Goal: Task Accomplishment & Management: Manage account settings

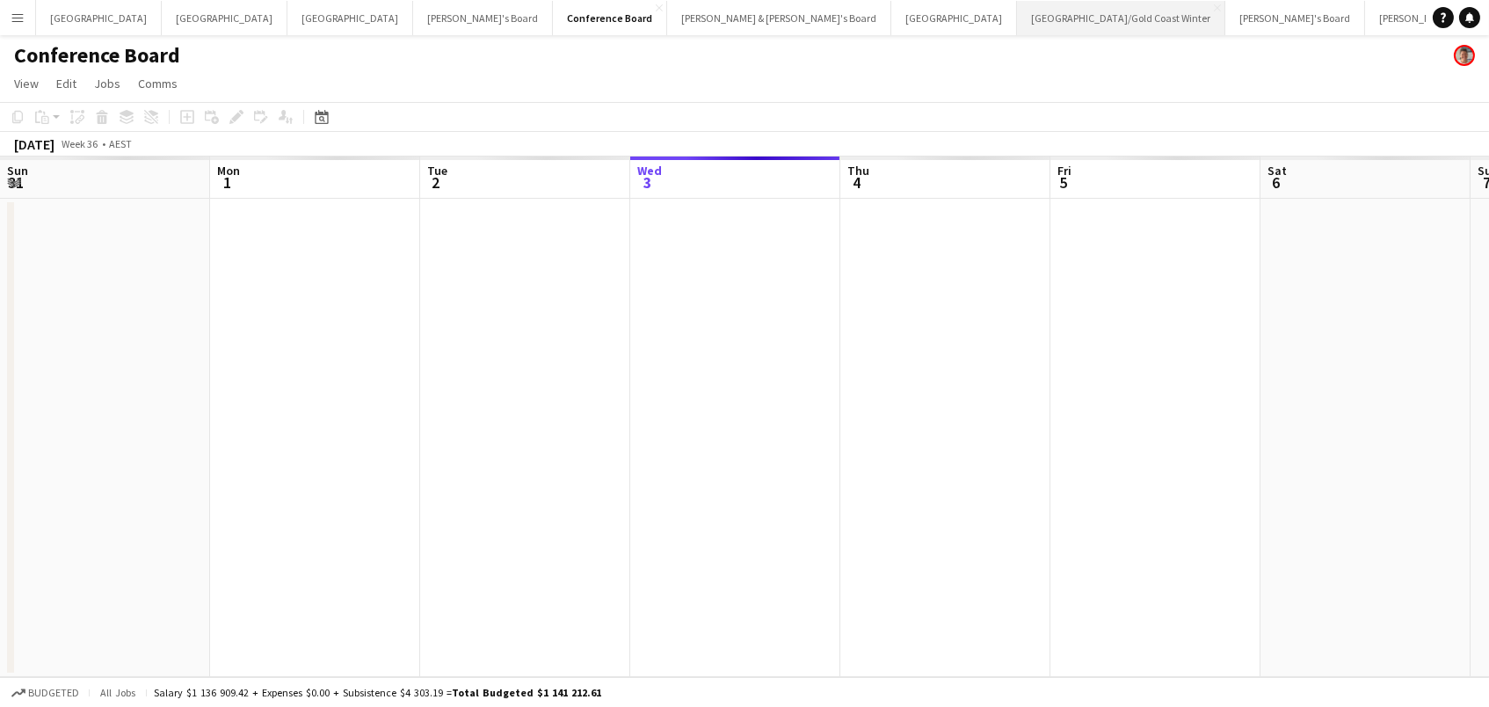
scroll to position [0, 419]
click at [1017, 18] on button "Brisbane/Gold Coast Winter Close" at bounding box center [1121, 18] width 208 height 34
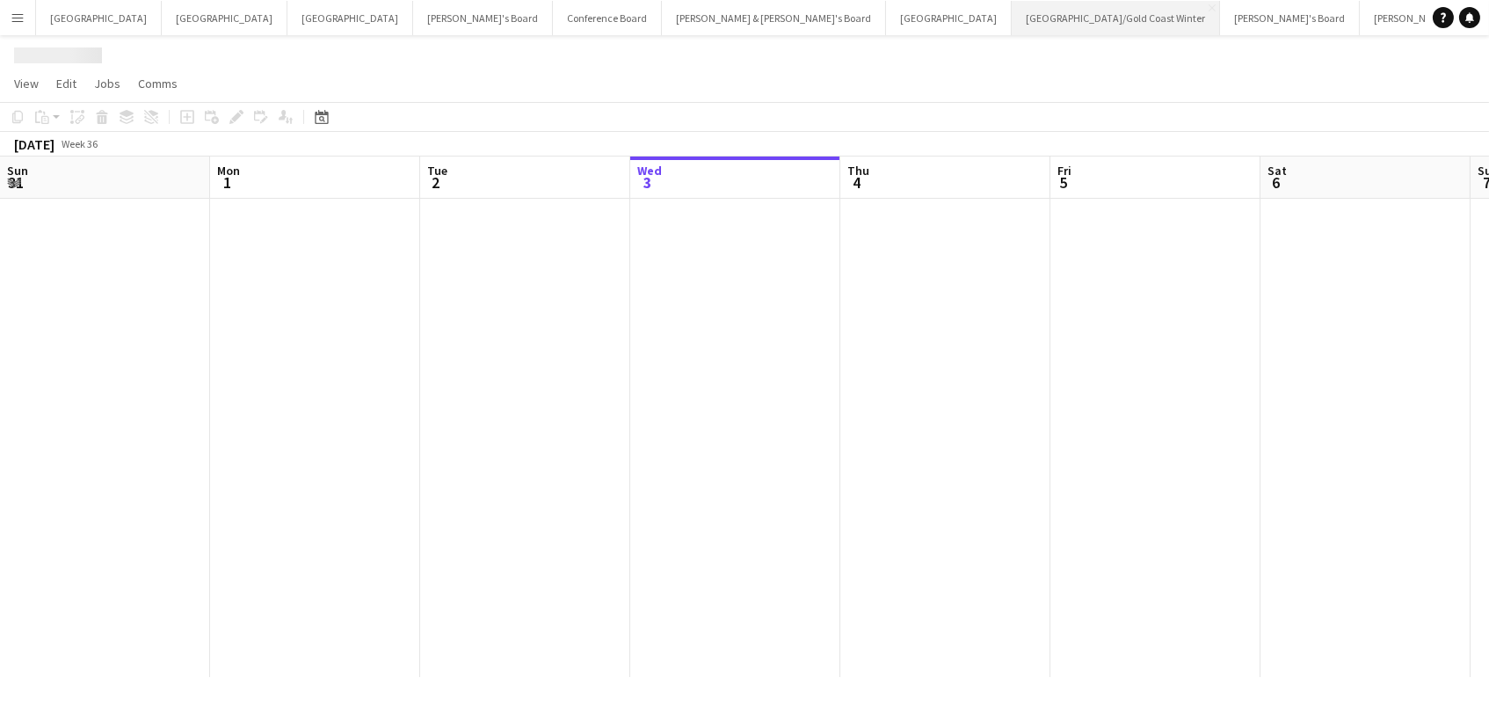
scroll to position [0, 419]
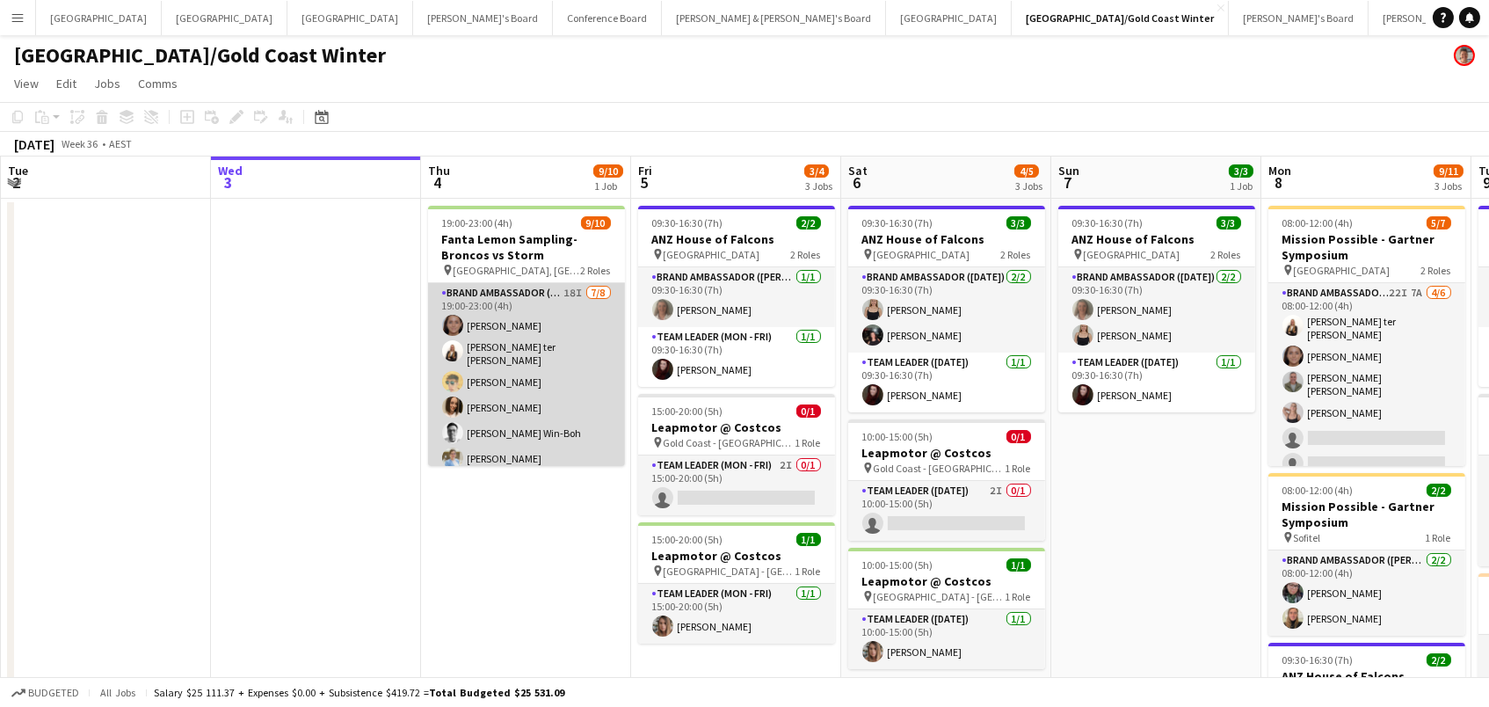
click at [494, 383] on app-card-role "Brand Ambassador (Evening) 18I 7/8 19:00-23:00 (4h) Leyre Ginard Raquel ter Haa…" at bounding box center [526, 405] width 197 height 244
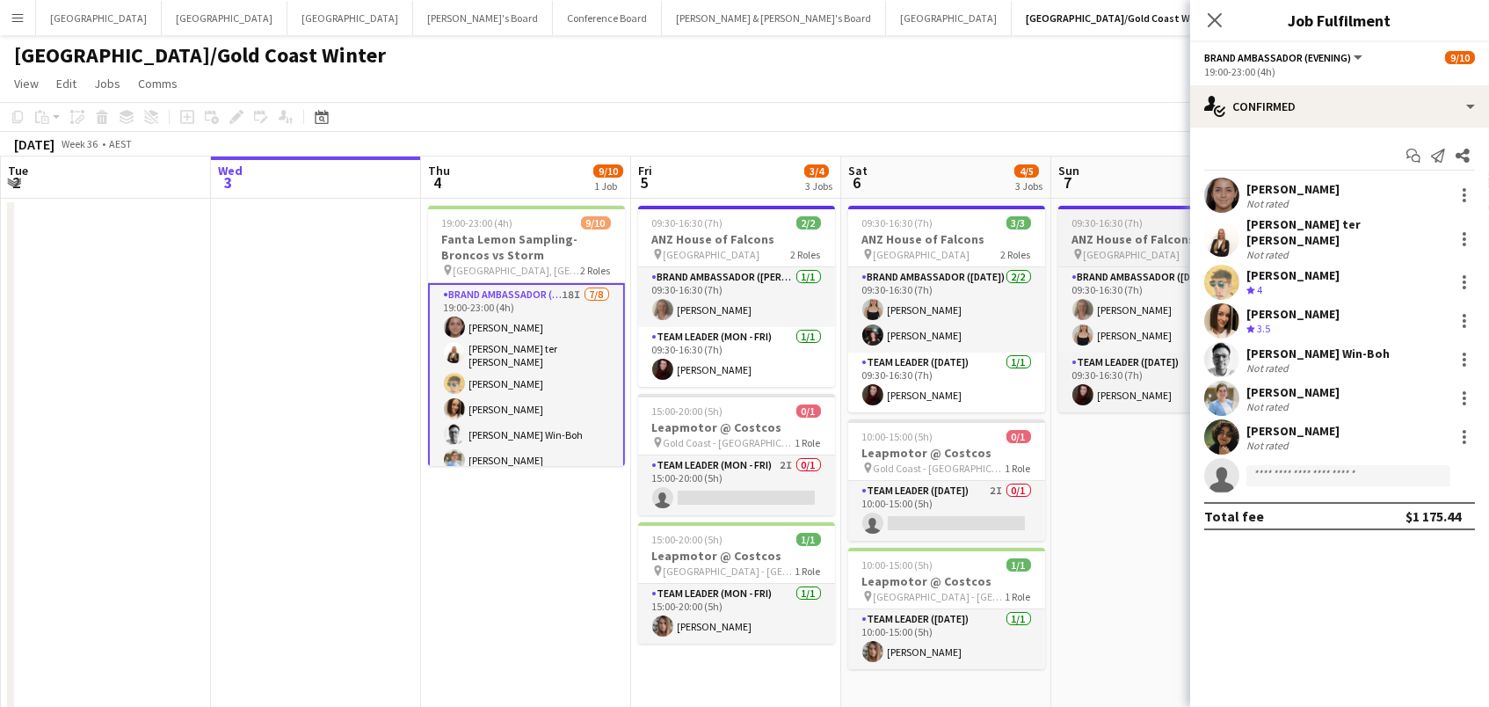
scroll to position [0, 418]
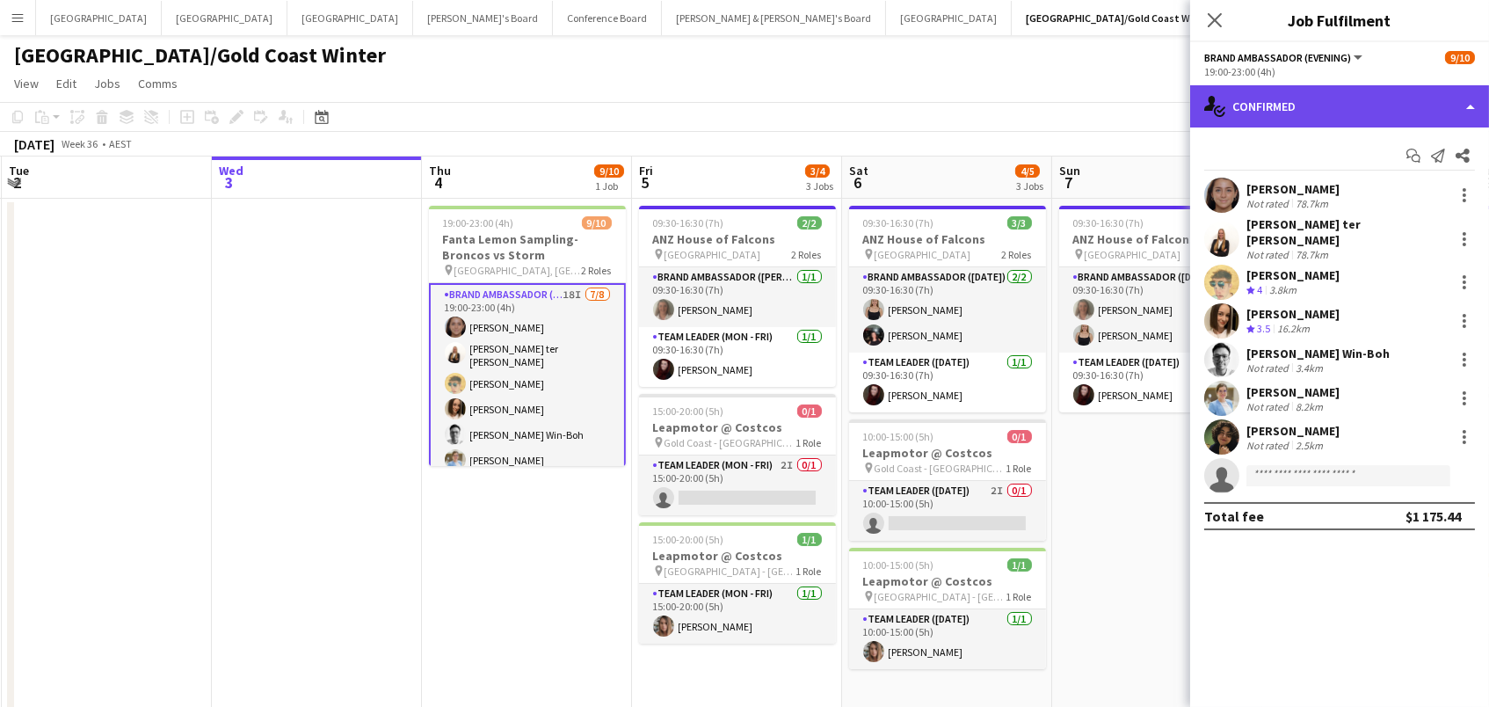
click at [1281, 103] on div "single-neutral-actions-check-2 Confirmed" at bounding box center [1339, 106] width 299 height 42
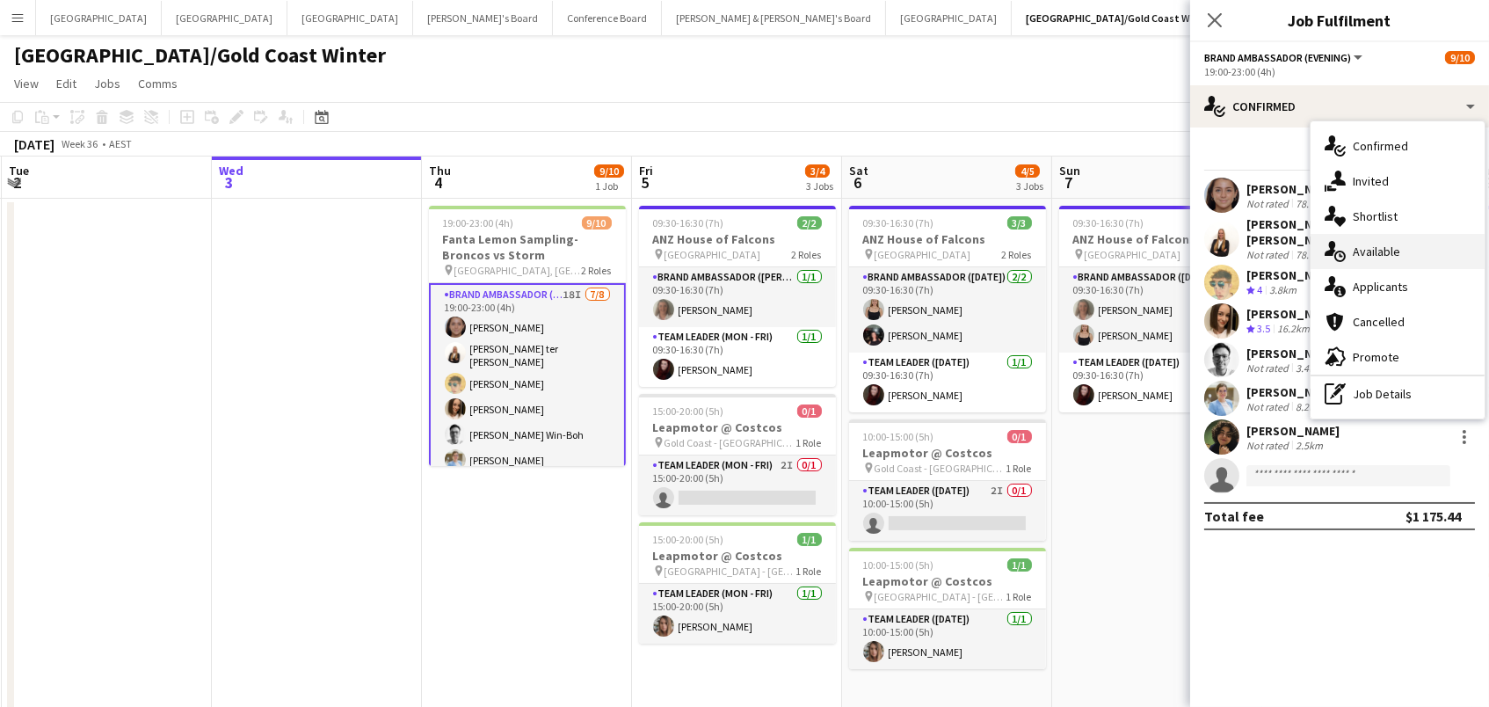
click at [1390, 251] on span "Available" at bounding box center [1376, 252] width 47 height 16
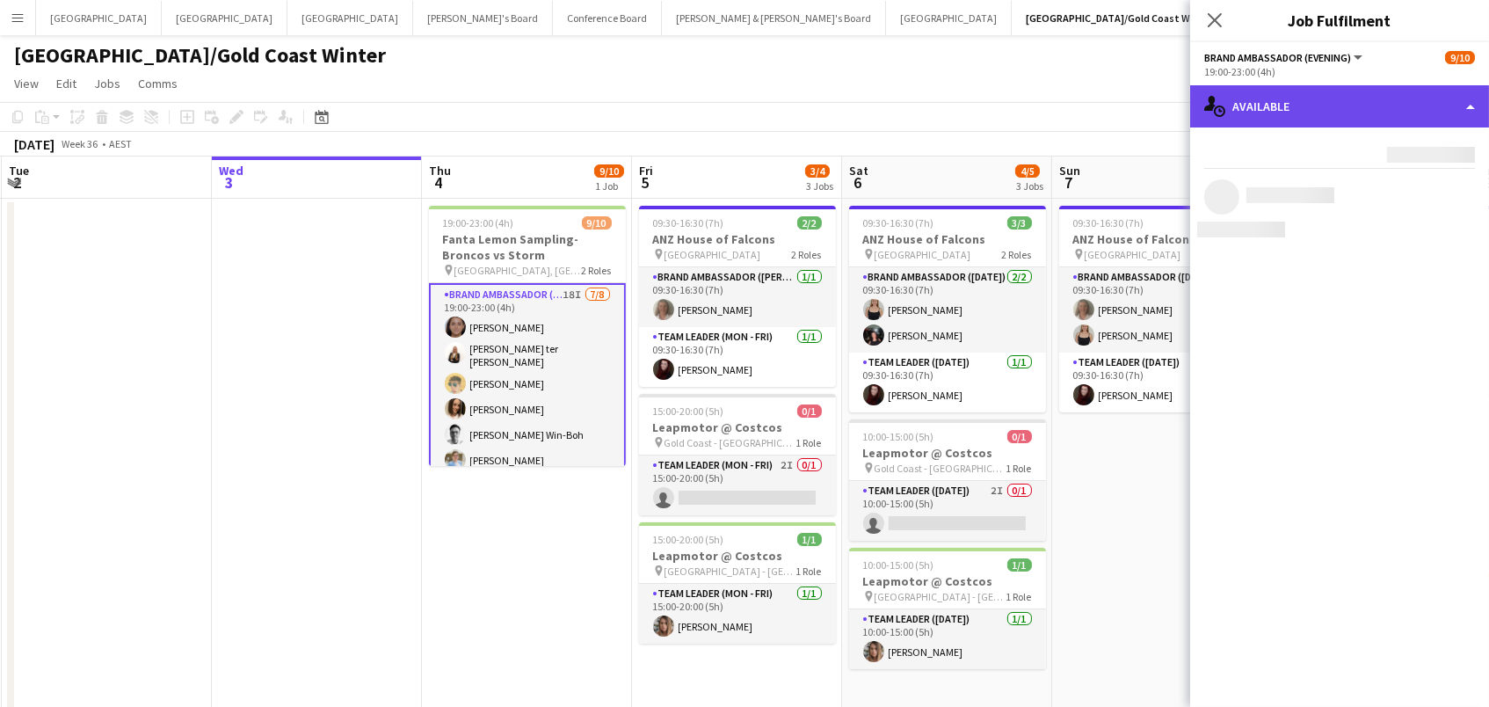
click at [1386, 102] on div "single-neutral-actions-upload Available" at bounding box center [1339, 106] width 299 height 42
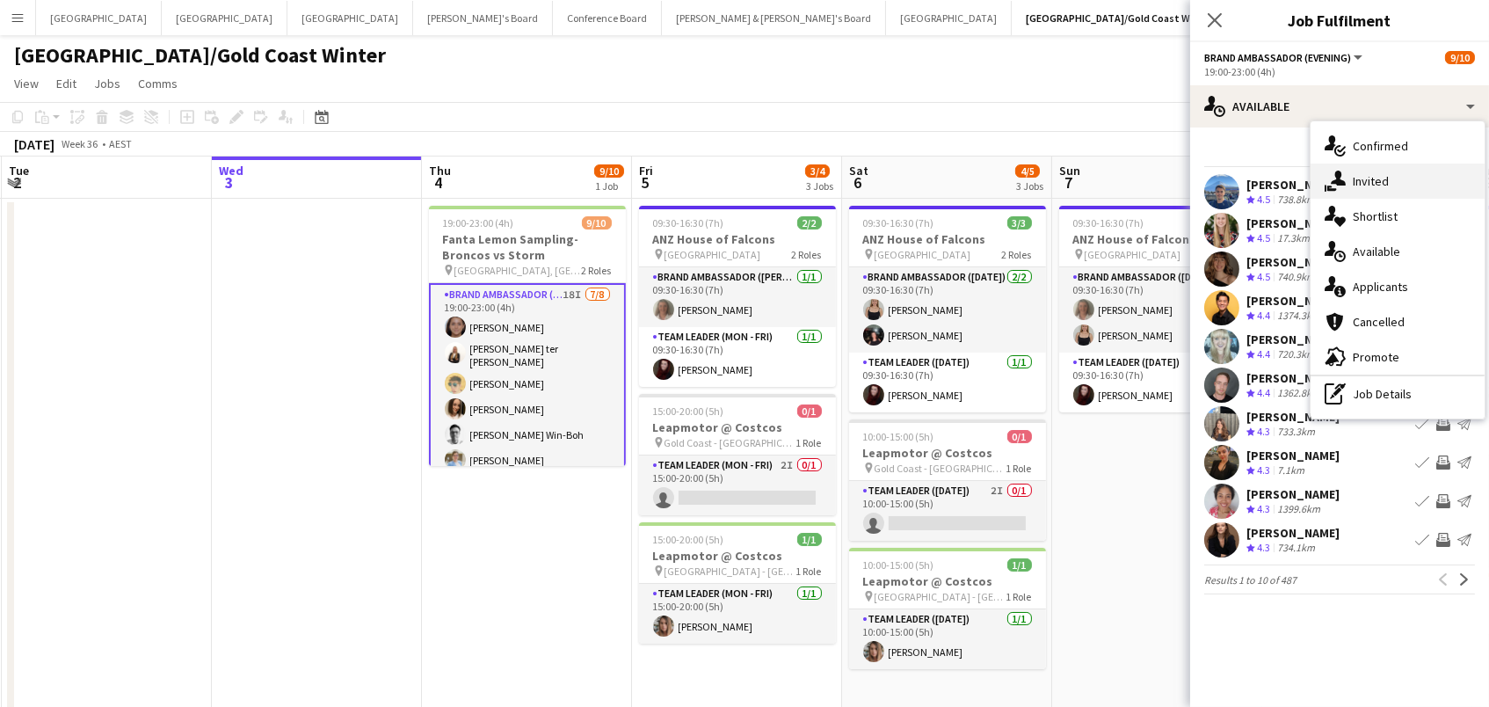
click at [1385, 180] on span "Invited" at bounding box center [1371, 181] width 36 height 16
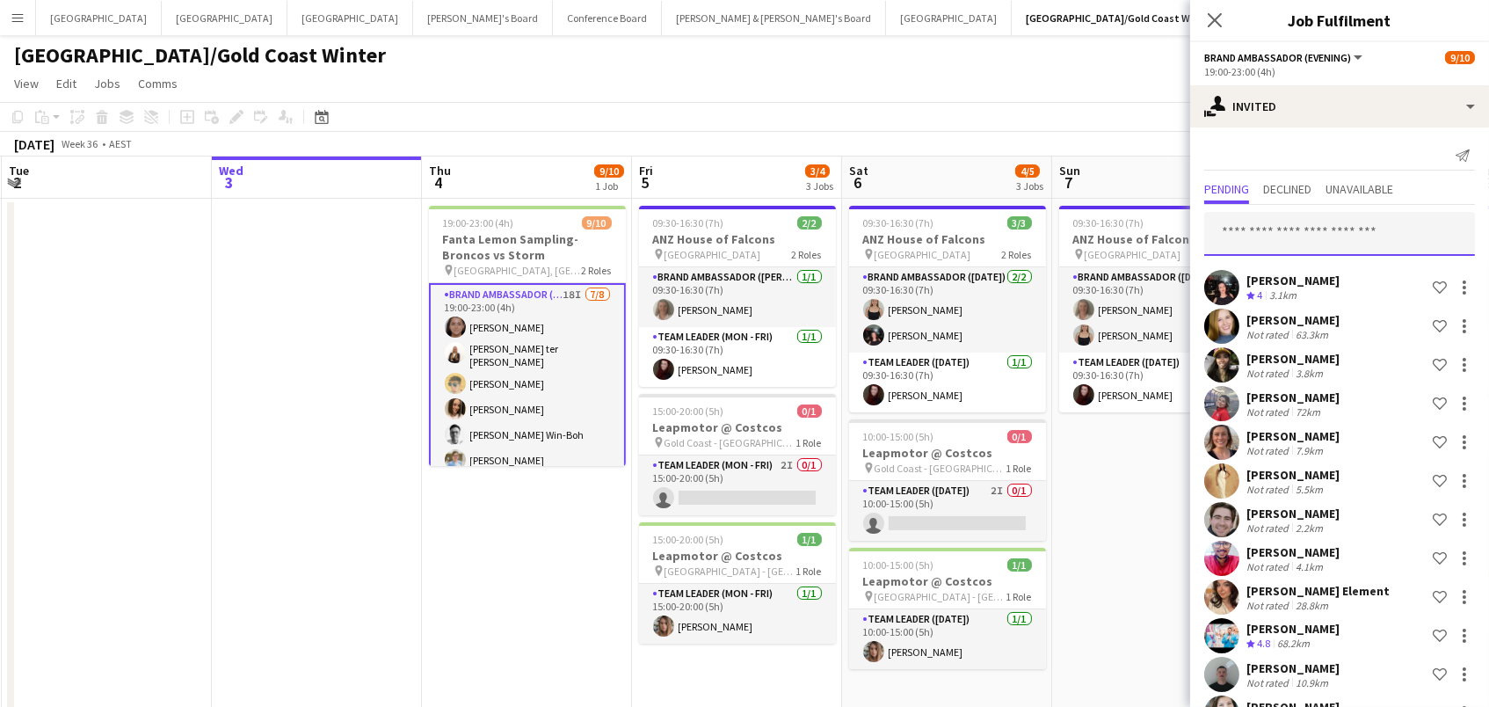
click at [1345, 230] on input "text" at bounding box center [1339, 234] width 271 height 44
type input "******"
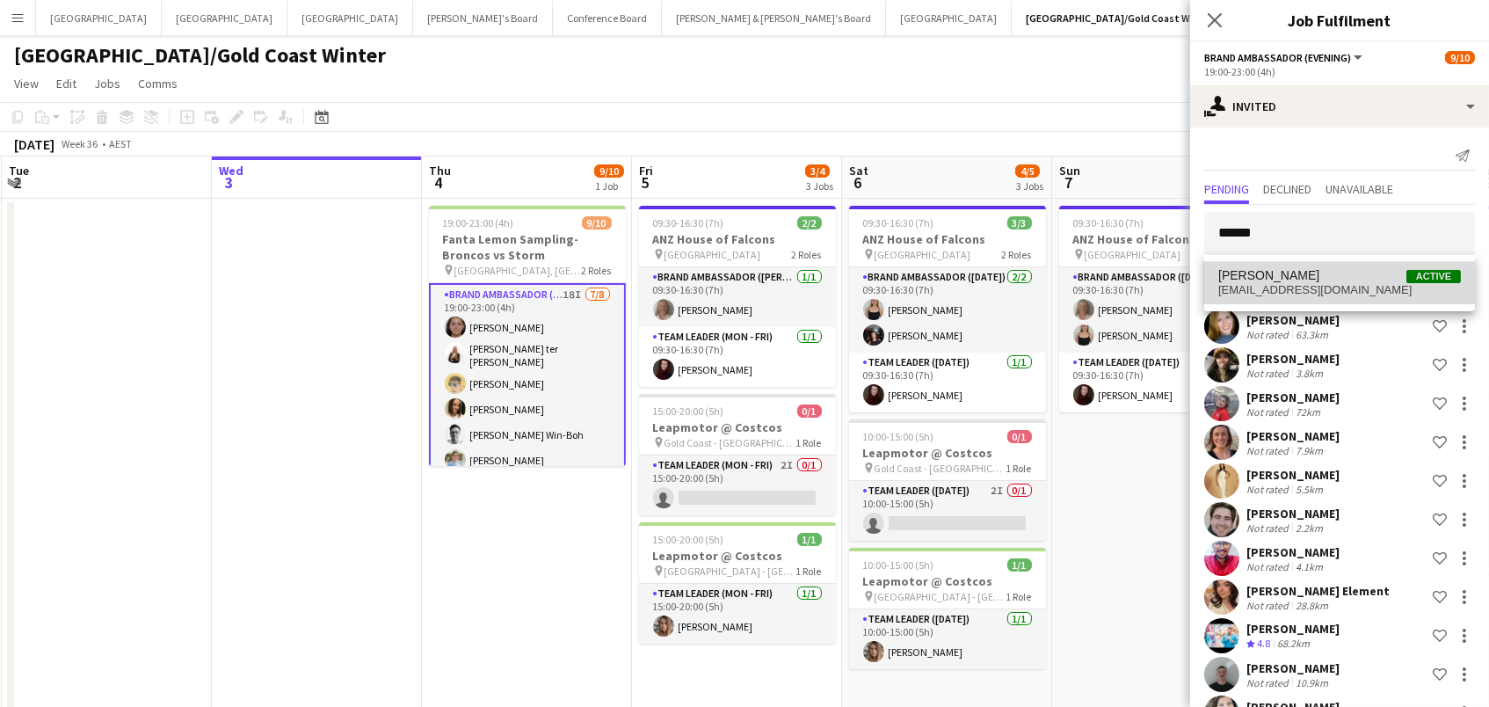
drag, startPoint x: 1341, startPoint y: 228, endPoint x: 1322, endPoint y: 271, distance: 46.9
click at [1322, 271] on span "Kailyn Yong Active" at bounding box center [1340, 275] width 243 height 15
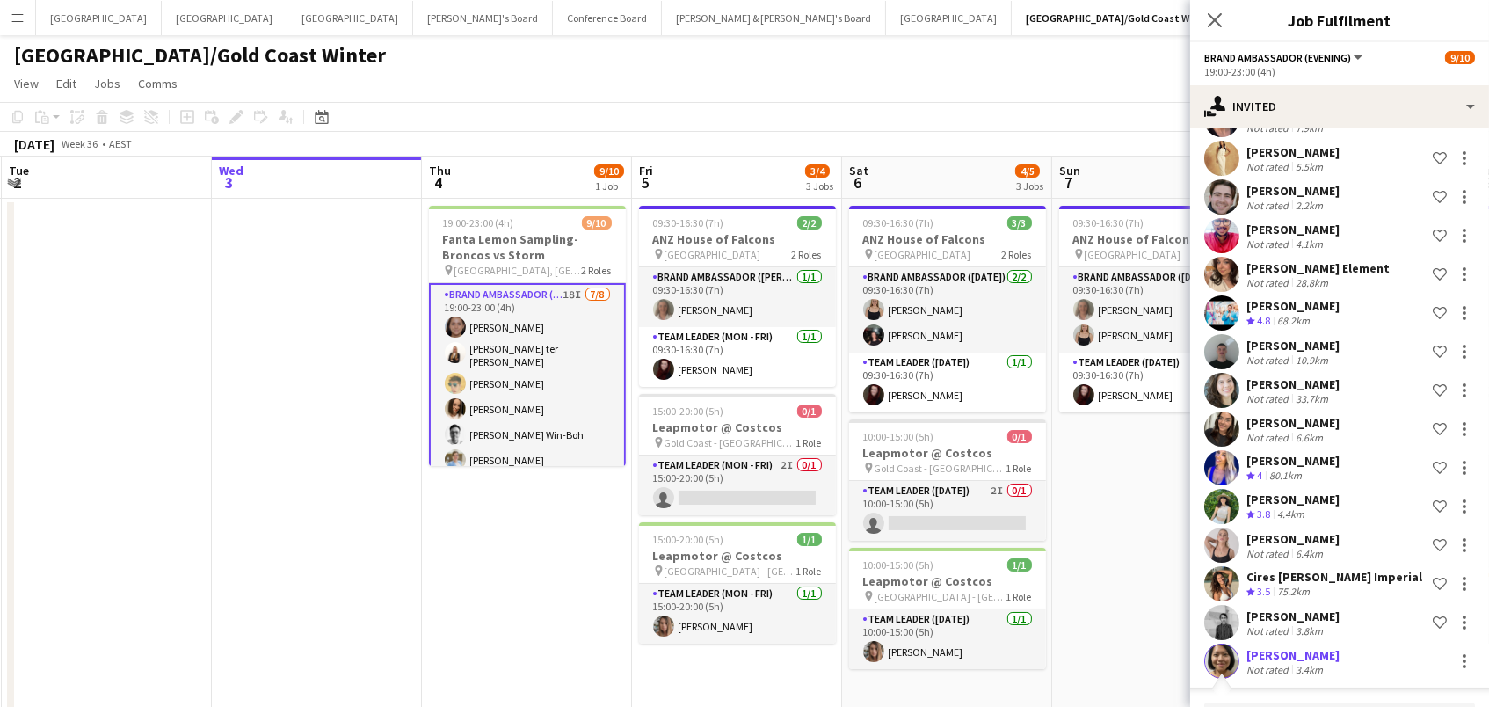
scroll to position [323, 0]
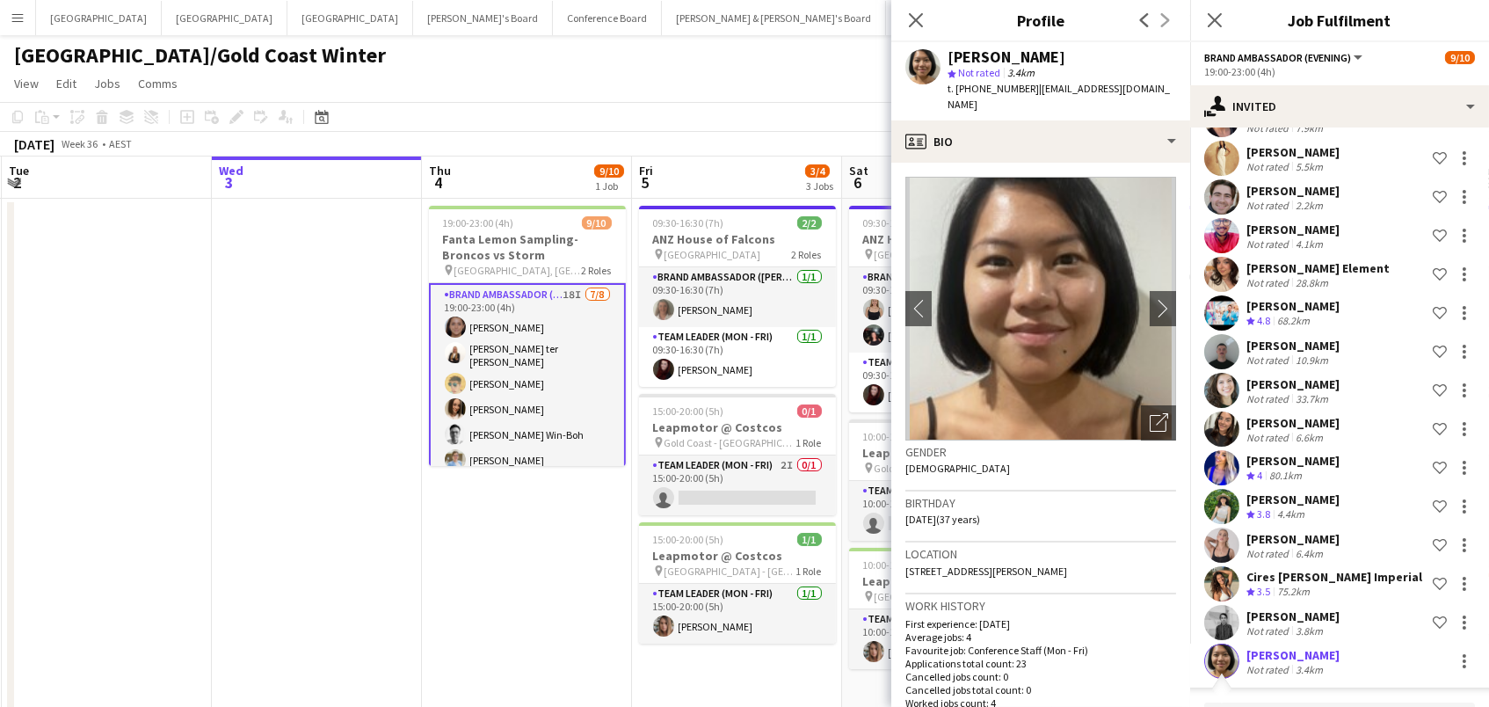
click at [1369, 679] on div "Kailyn Yong Not rated 3.4km" at bounding box center [1339, 661] width 299 height 35
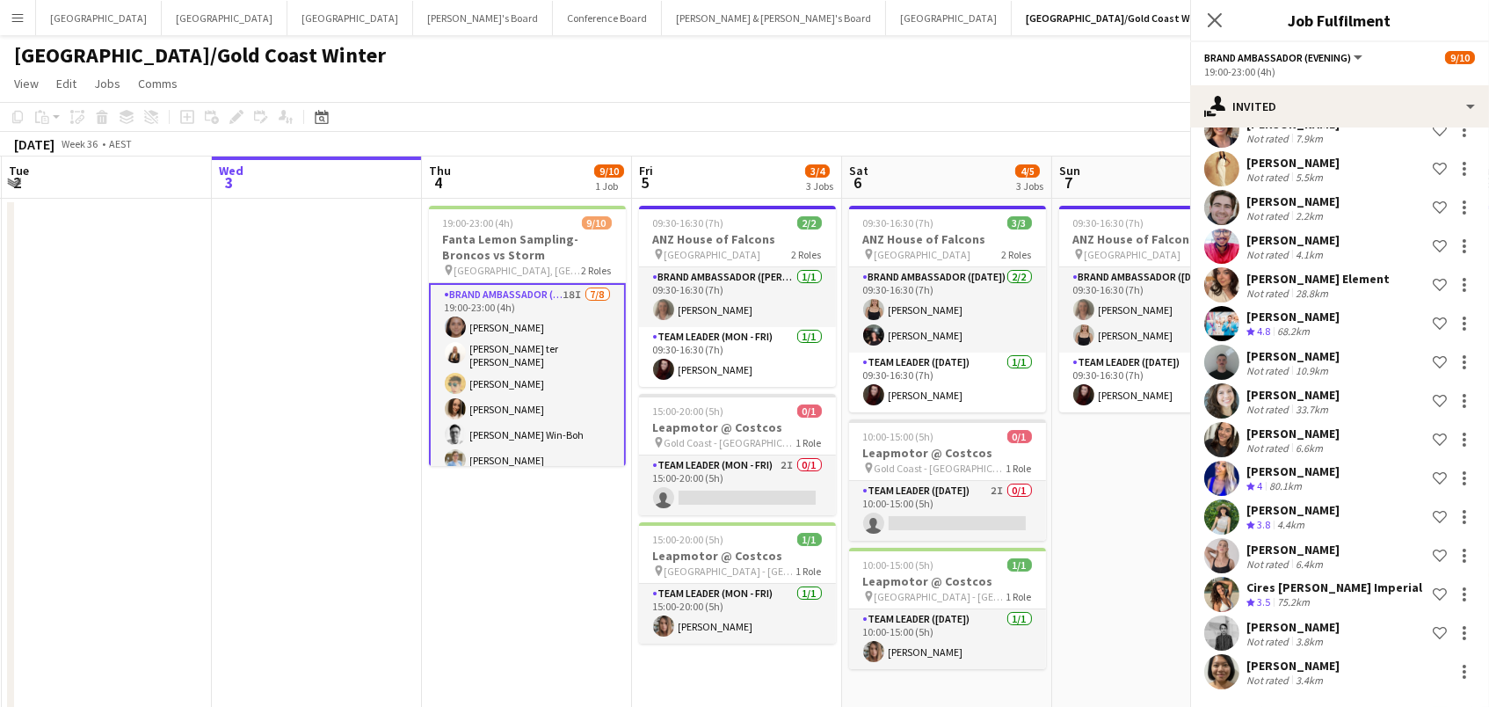
scroll to position [318, 0]
click at [1313, 684] on div "3.4km" at bounding box center [1309, 679] width 34 height 13
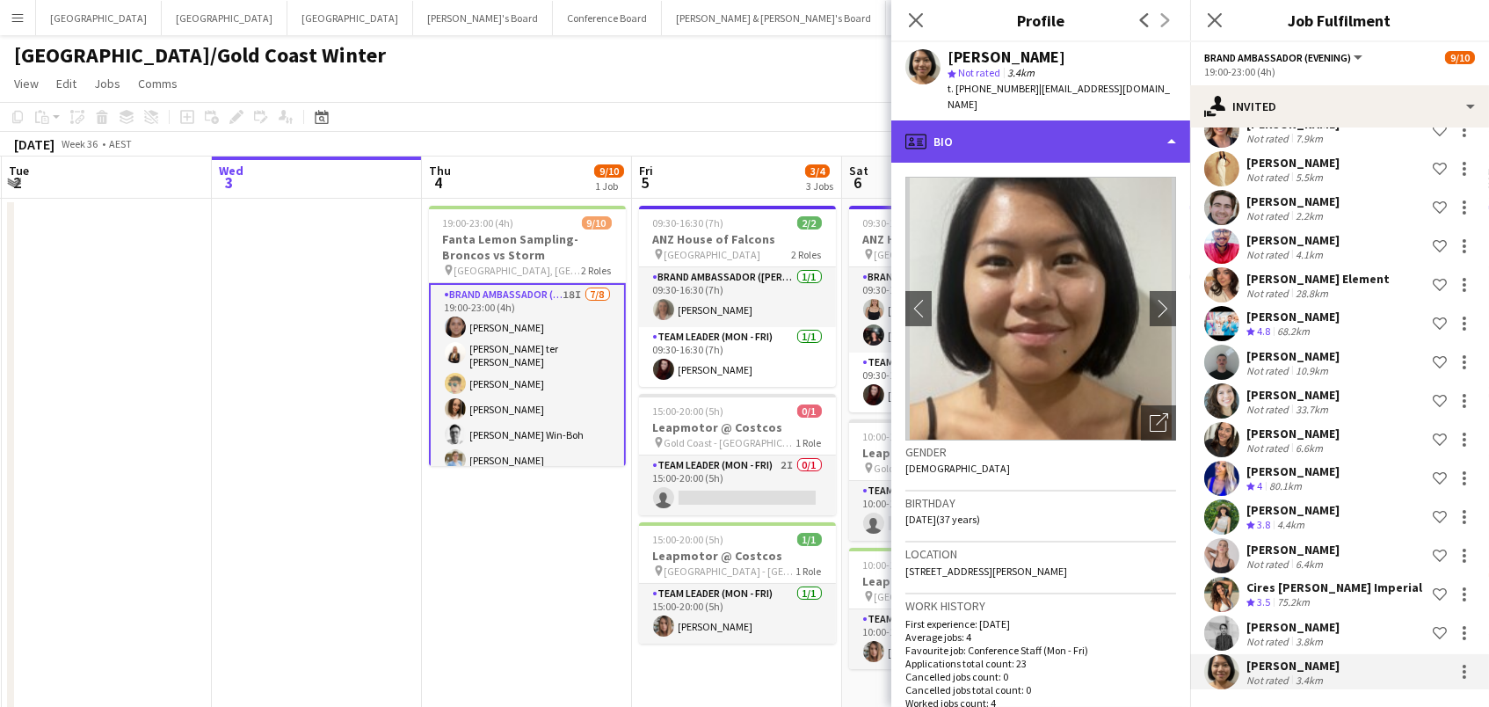
click at [1088, 120] on div "profile Bio" at bounding box center [1040, 141] width 299 height 42
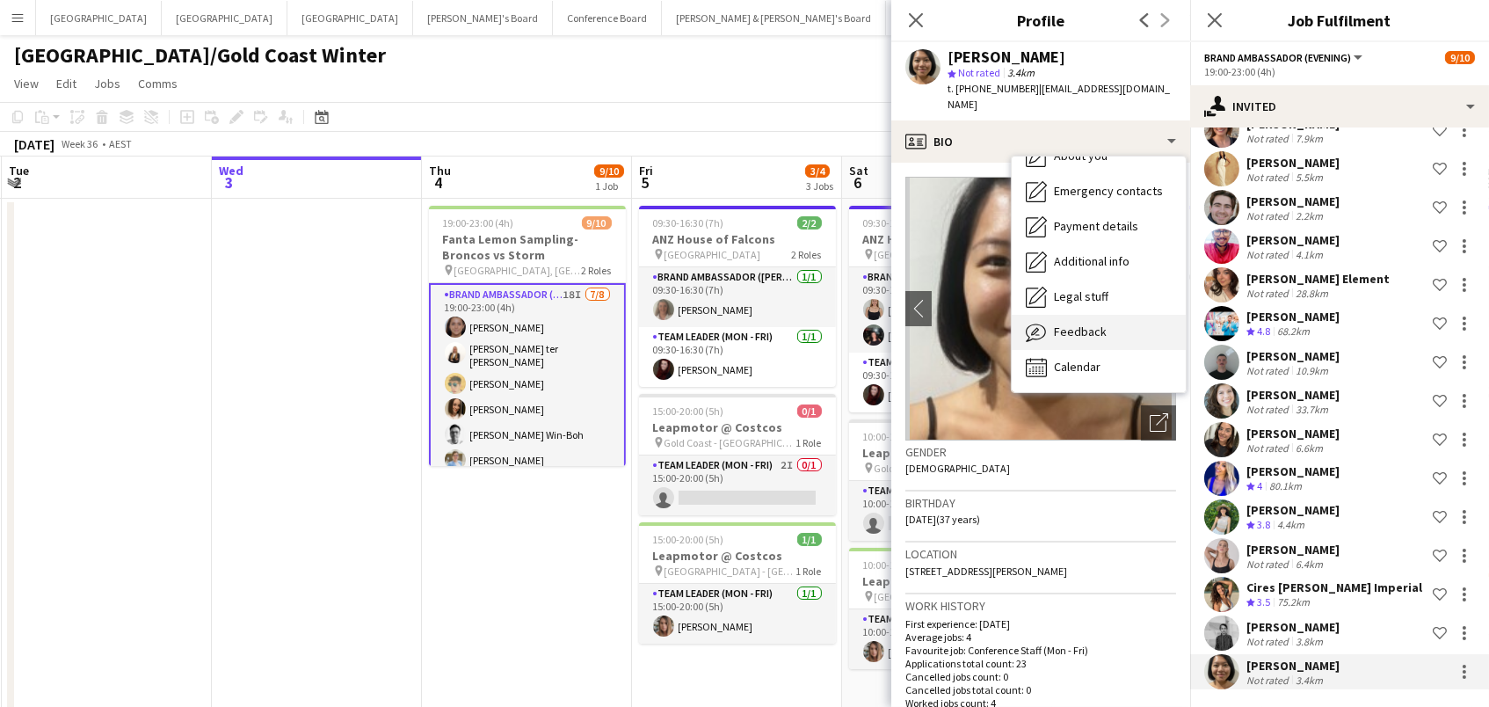
scroll to position [129, 0]
click at [1097, 324] on span "Feedback" at bounding box center [1080, 332] width 53 height 16
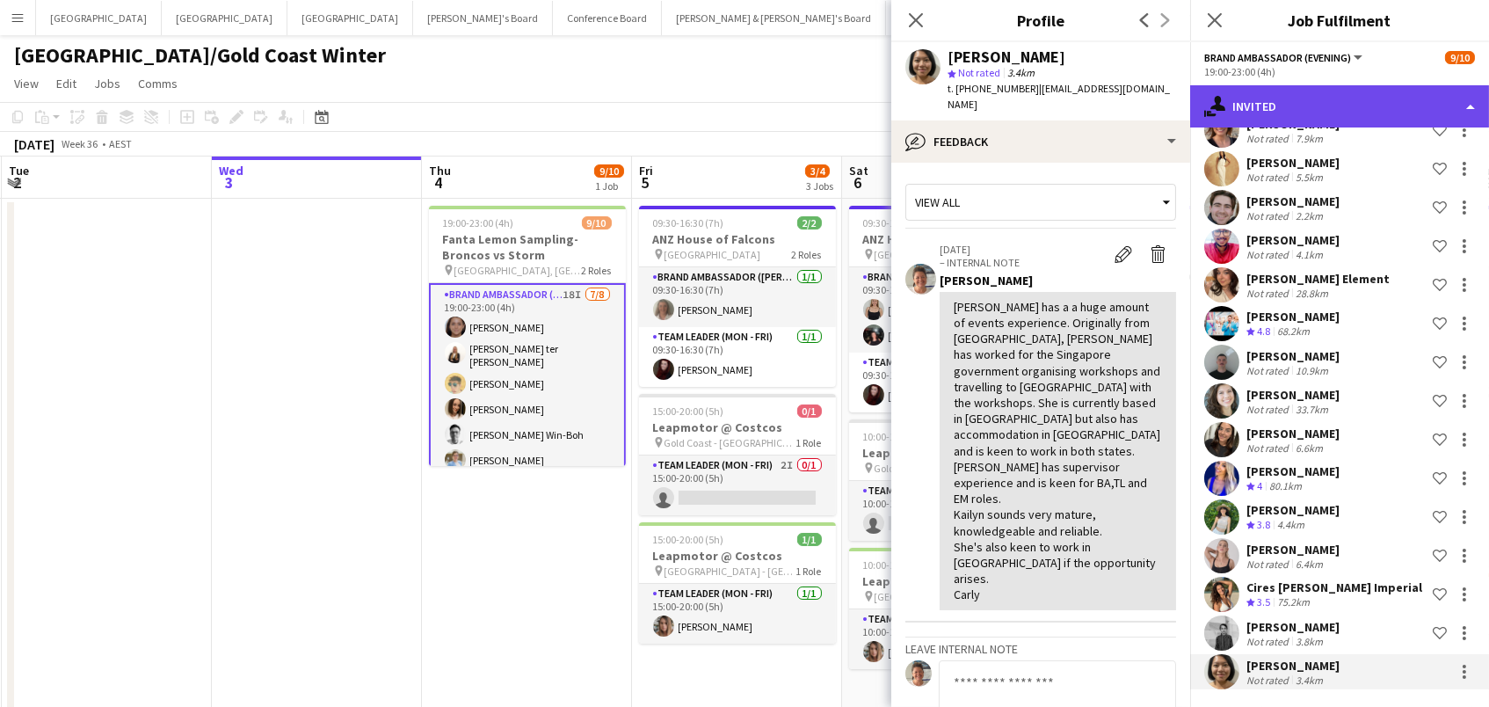
click at [1303, 110] on div "single-neutral-actions-share-1 Invited" at bounding box center [1339, 106] width 299 height 42
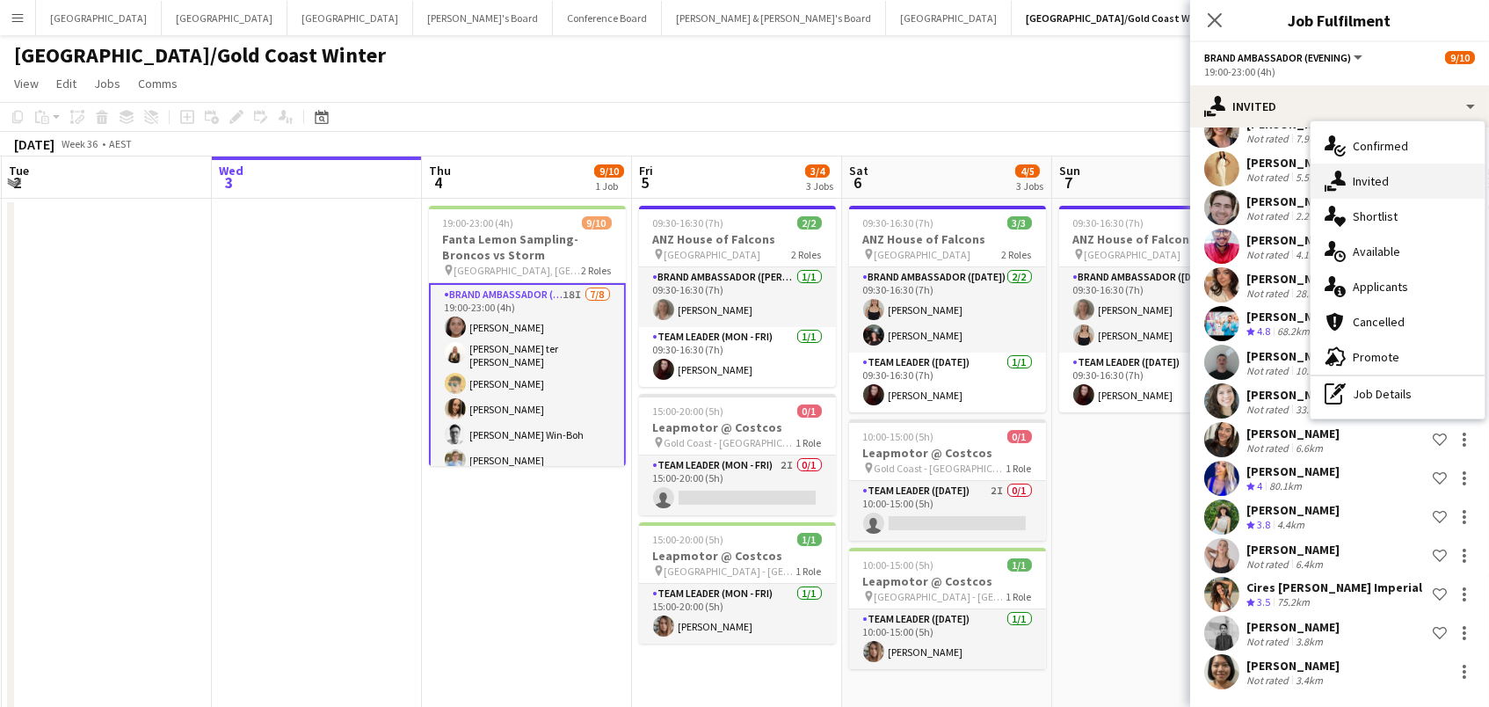
click at [1346, 169] on div "single-neutral-actions-share-1 Invited" at bounding box center [1398, 181] width 174 height 35
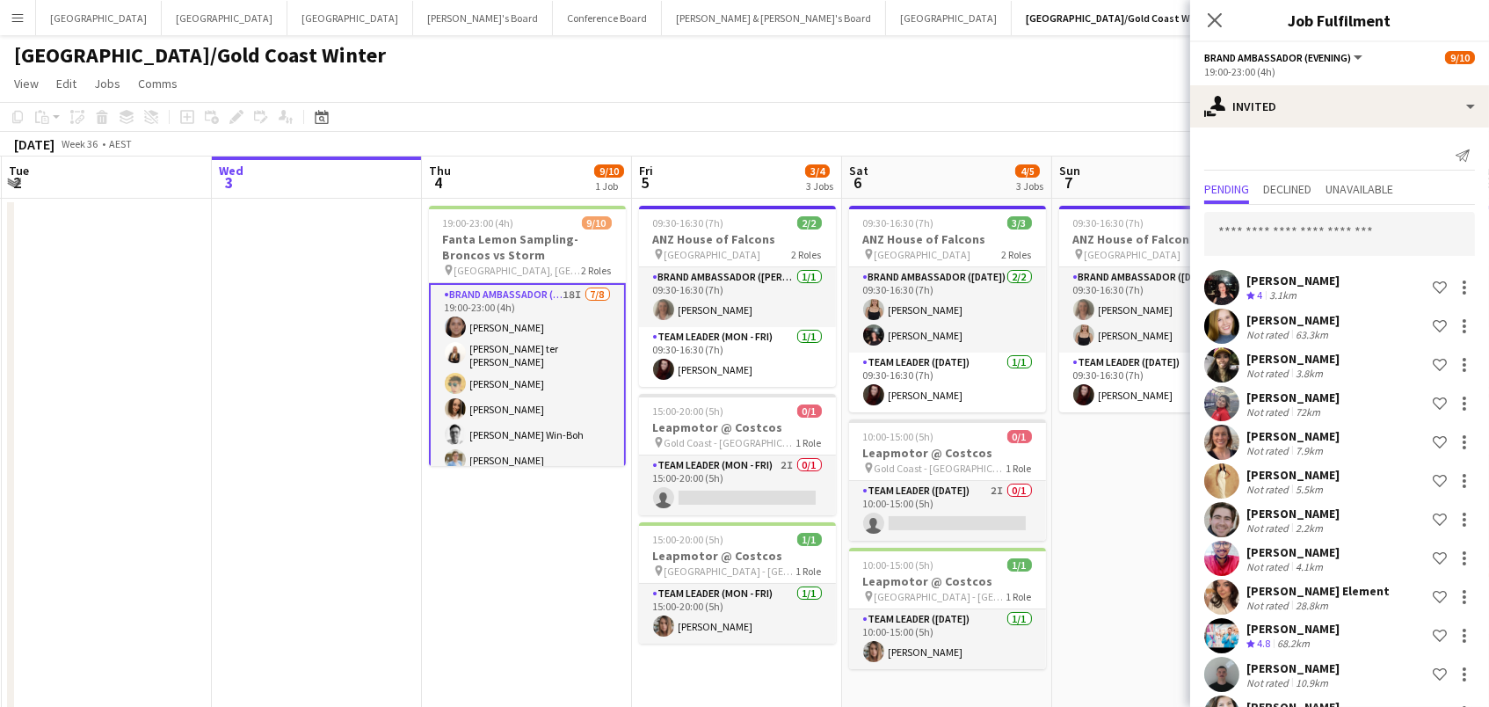
scroll to position [0, 0]
click at [1298, 223] on input "text" at bounding box center [1339, 234] width 271 height 44
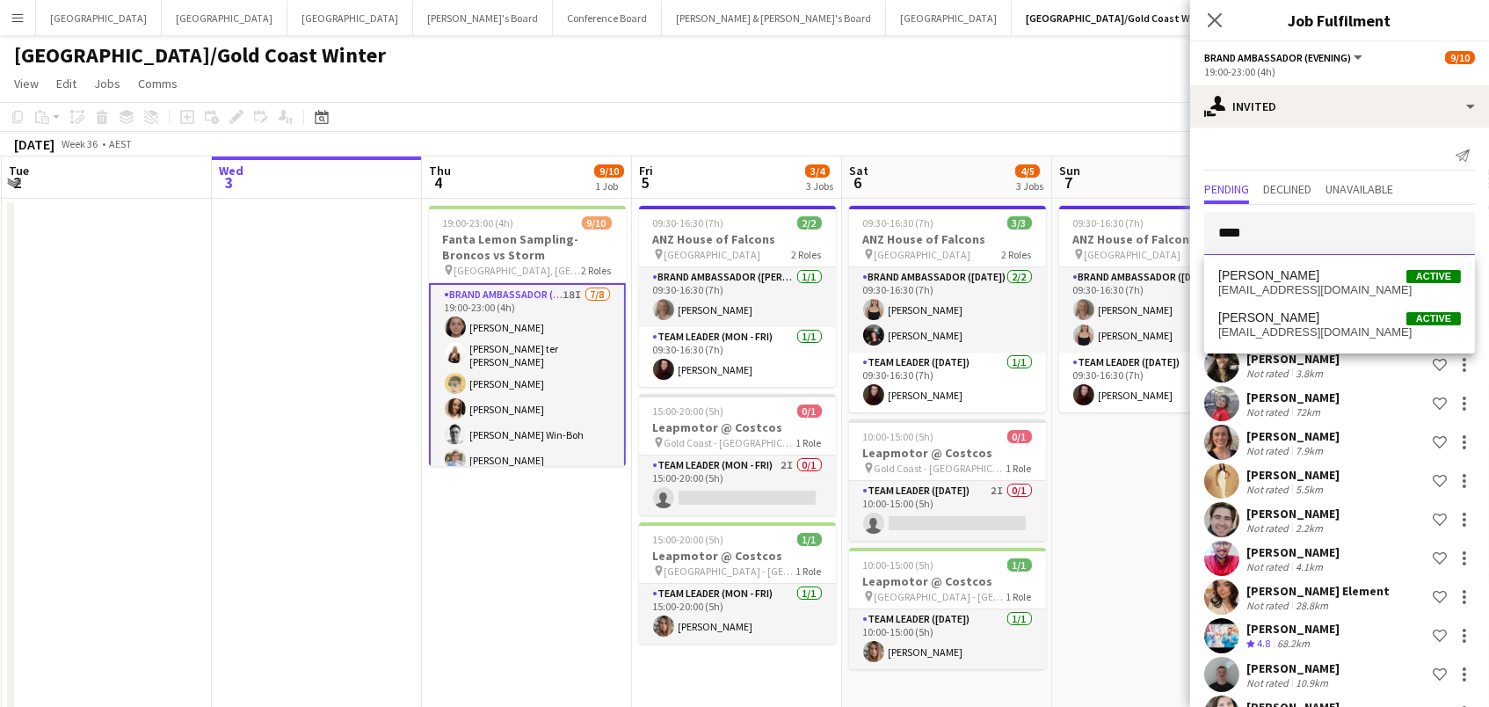
type input "****"
drag, startPoint x: 1302, startPoint y: 228, endPoint x: 1316, endPoint y: 287, distance: 61.4
click at [1316, 289] on span "n.norakoczor@gmail.com" at bounding box center [1340, 290] width 243 height 14
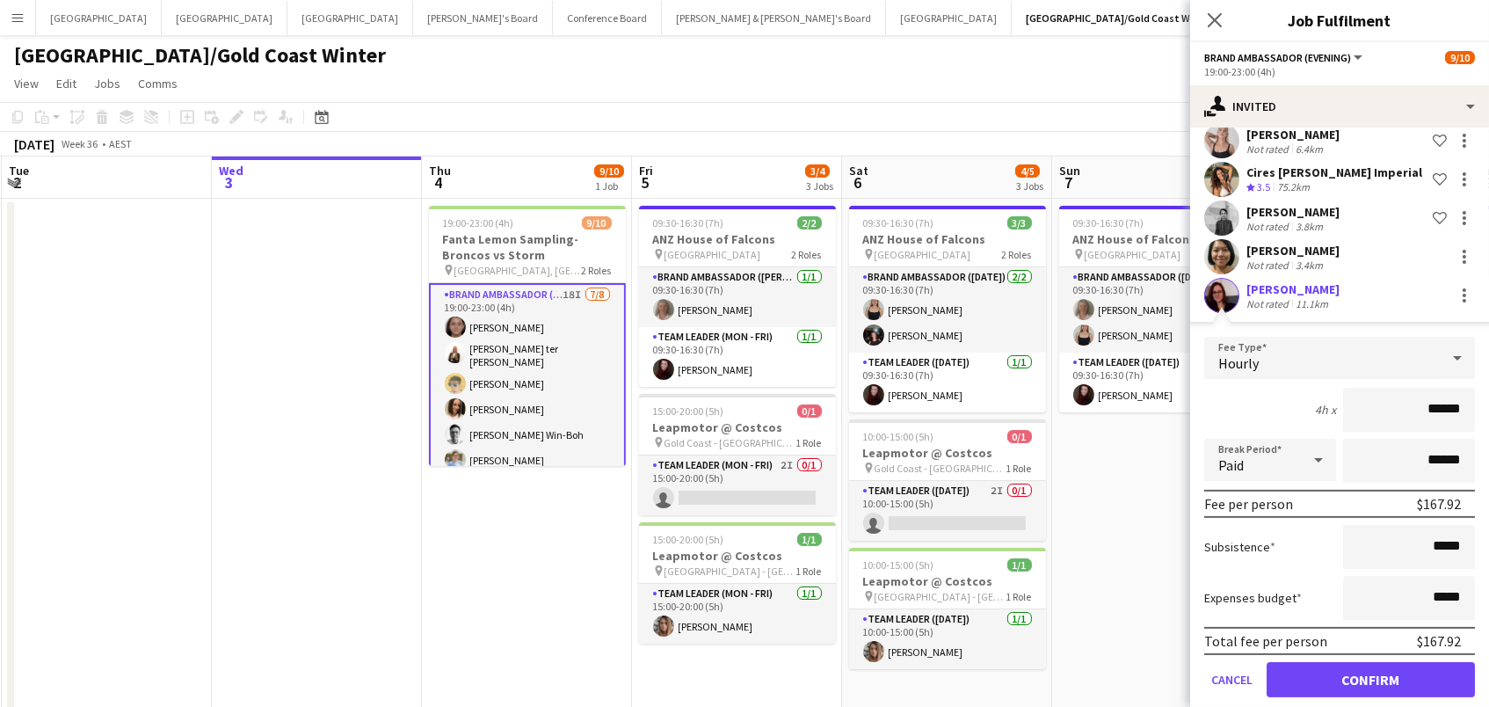
click at [1371, 685] on button "Confirm" at bounding box center [1371, 679] width 208 height 35
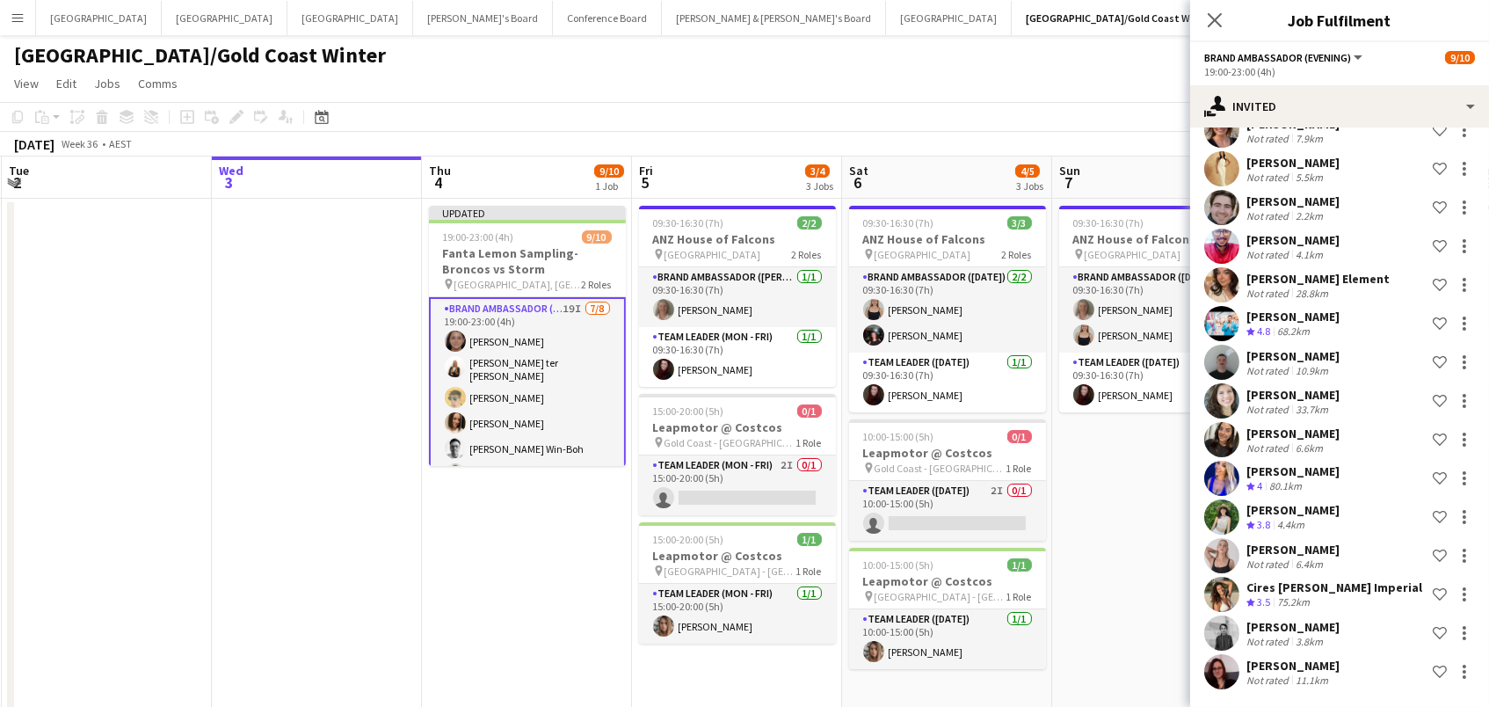
scroll to position [318, 0]
click at [1045, 148] on div "September 2025 Week 36 • AEST Publish 1 job Revert 1 job" at bounding box center [744, 144] width 1489 height 25
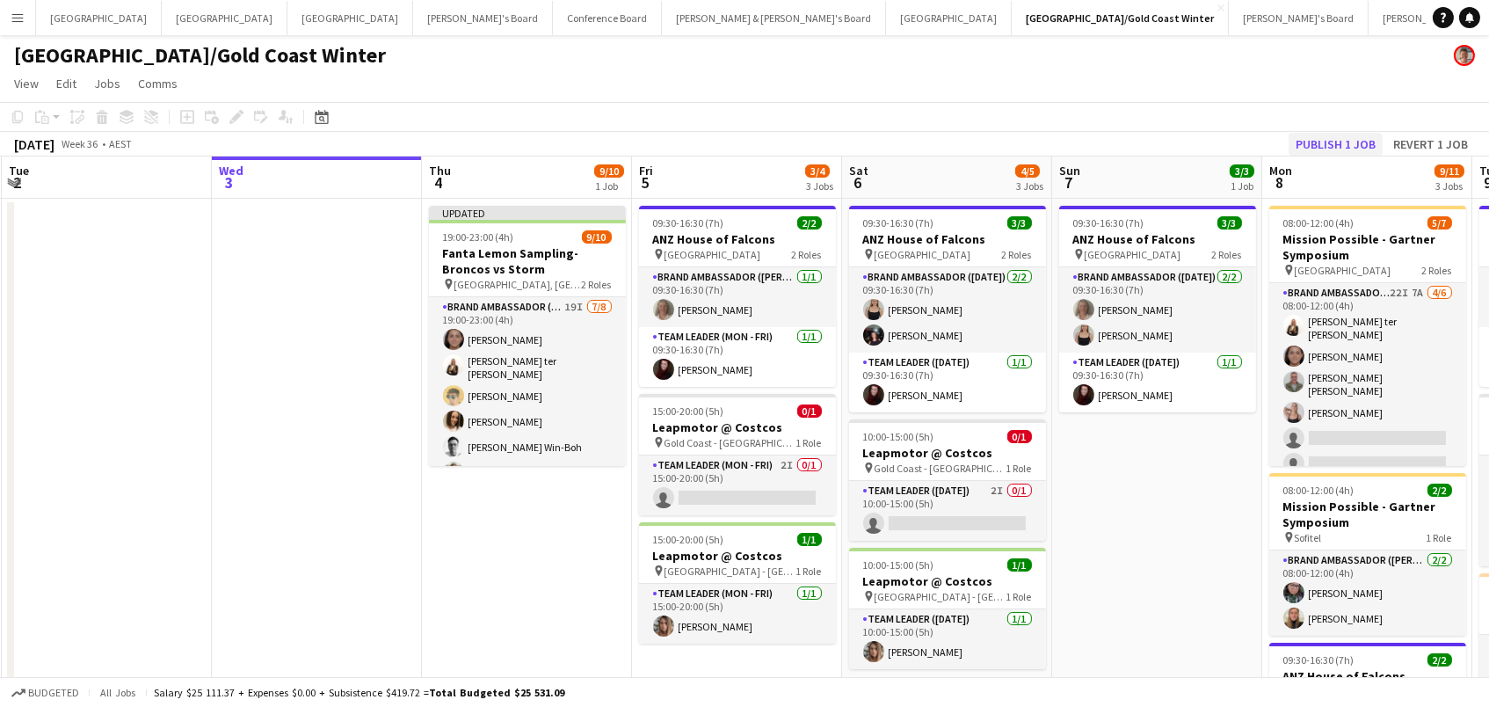
click at [1361, 149] on button "Publish 1 job" at bounding box center [1336, 144] width 94 height 23
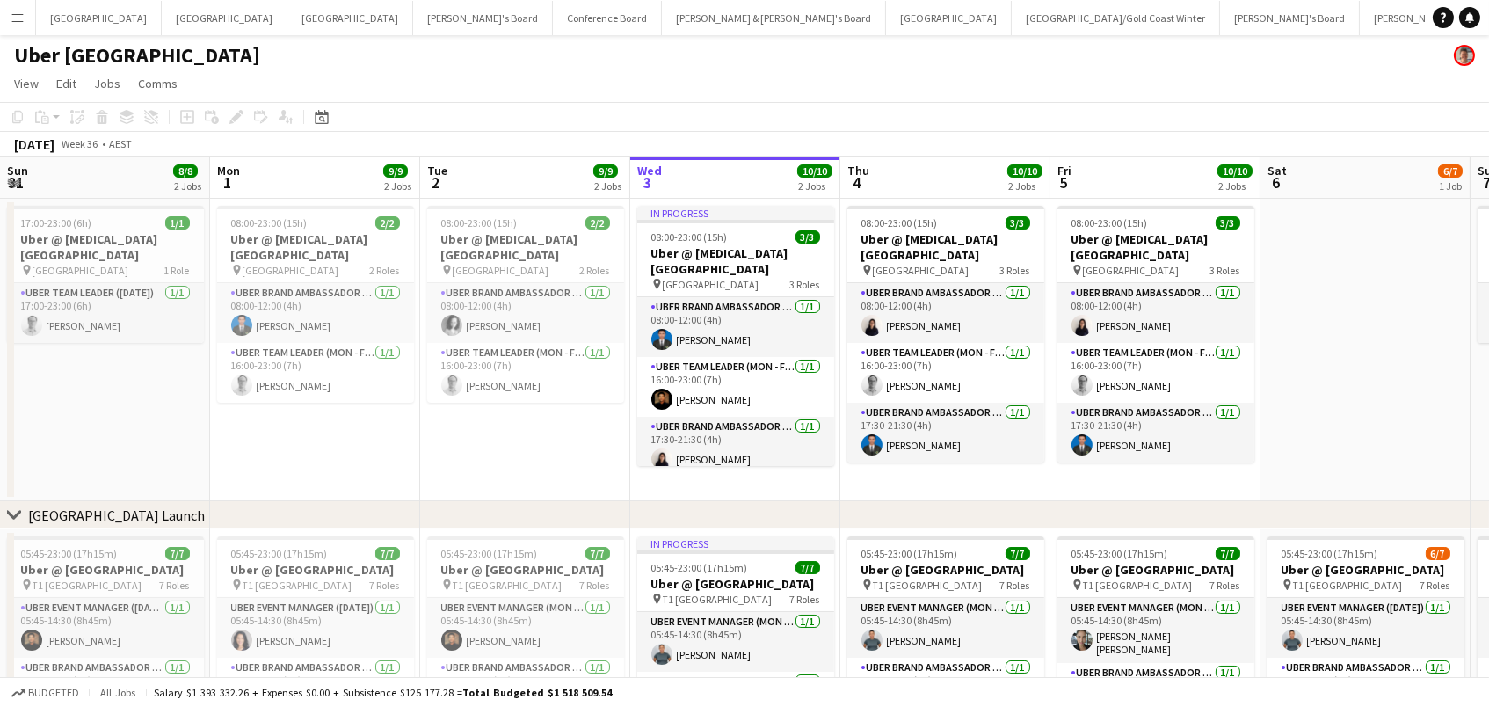
scroll to position [0, 419]
